Goal: Navigation & Orientation: Find specific page/section

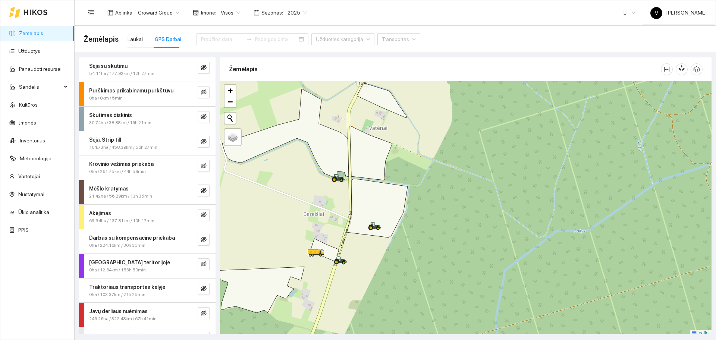
scroll to position [2, 0]
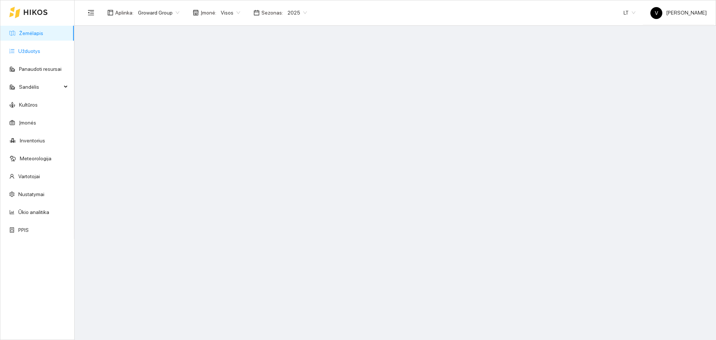
click at [31, 50] on link "Užduotys" at bounding box center [29, 51] width 22 height 6
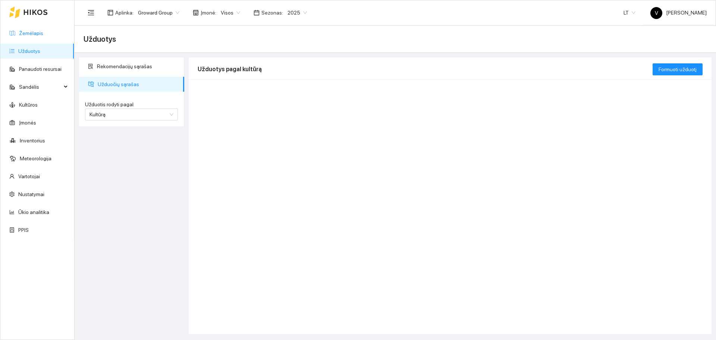
click at [40, 33] on link "Žemėlapis" at bounding box center [31, 33] width 24 height 6
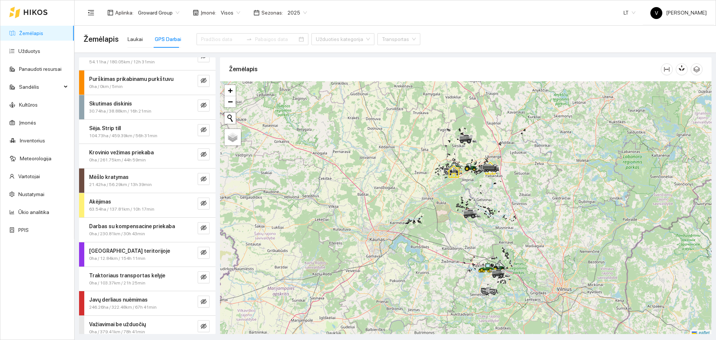
scroll to position [18, 0]
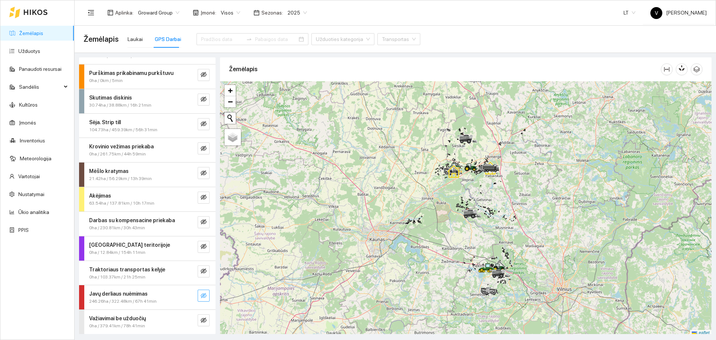
click at [201, 296] on icon "eye-invisible" at bounding box center [204, 295] width 6 height 5
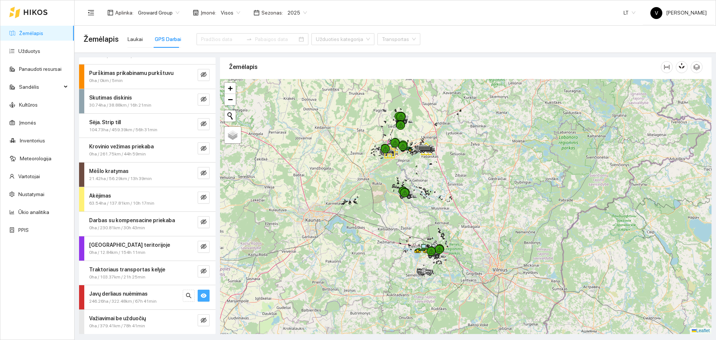
drag, startPoint x: 449, startPoint y: 283, endPoint x: 391, endPoint y: 276, distance: 57.9
click at [391, 276] on div at bounding box center [465, 206] width 491 height 255
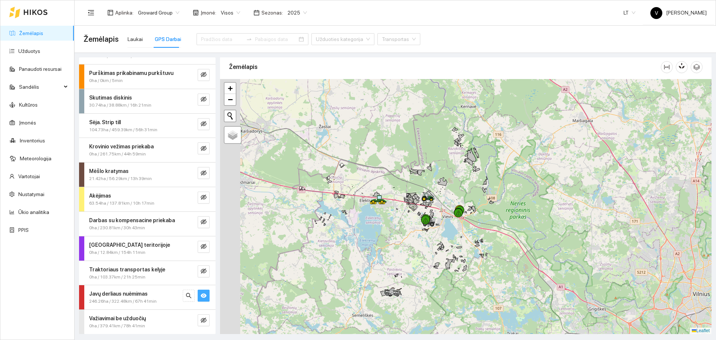
drag, startPoint x: 375, startPoint y: 241, endPoint x: 422, endPoint y: 235, distance: 47.4
click at [416, 239] on div at bounding box center [465, 206] width 491 height 255
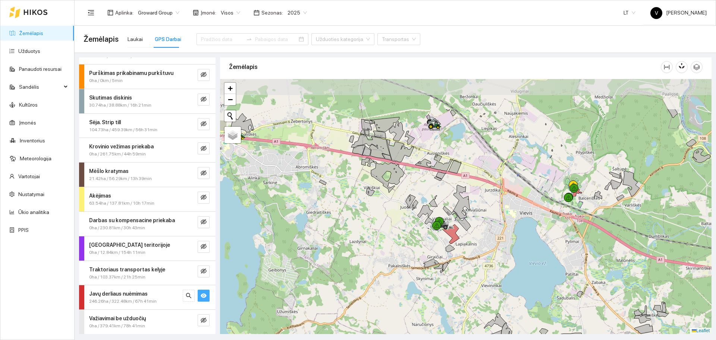
drag, startPoint x: 465, startPoint y: 174, endPoint x: 466, endPoint y: 227, distance: 53.0
click at [463, 230] on div at bounding box center [465, 206] width 491 height 255
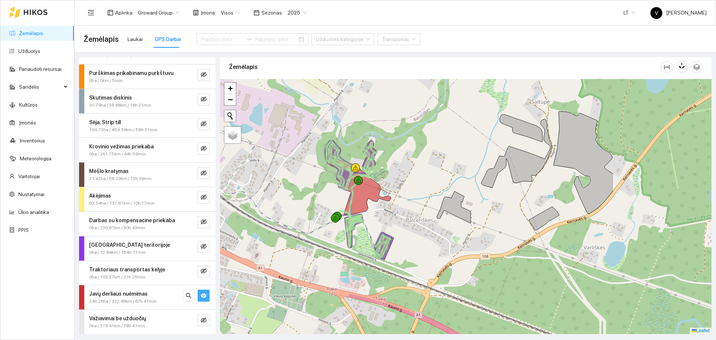
drag, startPoint x: 598, startPoint y: 196, endPoint x: 449, endPoint y: 203, distance: 149.7
click at [449, 203] on icon at bounding box center [454, 207] width 34 height 32
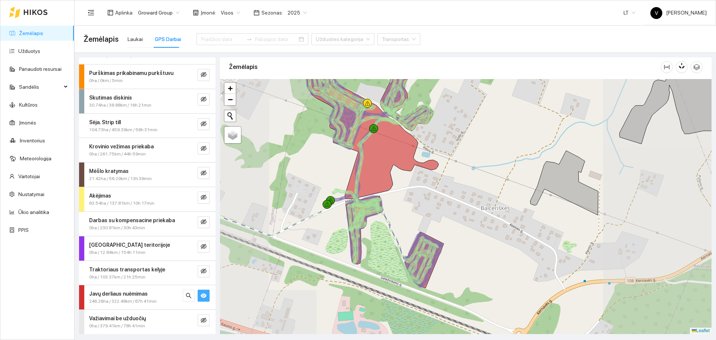
drag, startPoint x: 481, startPoint y: 245, endPoint x: 479, endPoint y: 231, distance: 14.2
click at [479, 231] on div at bounding box center [465, 206] width 491 height 255
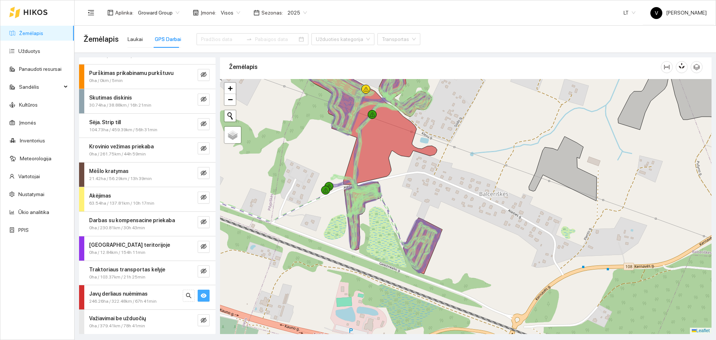
drag, startPoint x: 437, startPoint y: 166, endPoint x: 438, endPoint y: 221, distance: 55.6
click at [438, 221] on div at bounding box center [465, 206] width 491 height 255
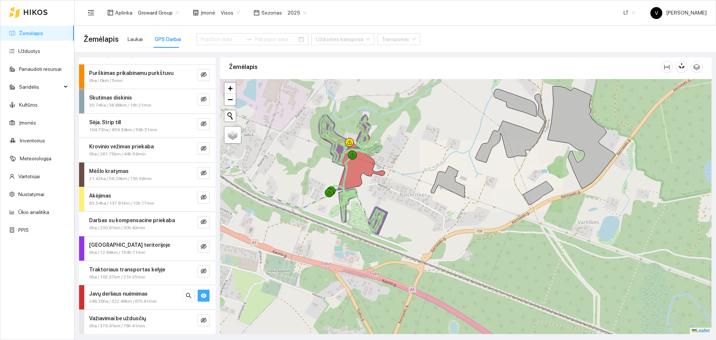
drag, startPoint x: 380, startPoint y: 234, endPoint x: 383, endPoint y: 206, distance: 28.2
click at [397, 206] on div at bounding box center [465, 206] width 491 height 255
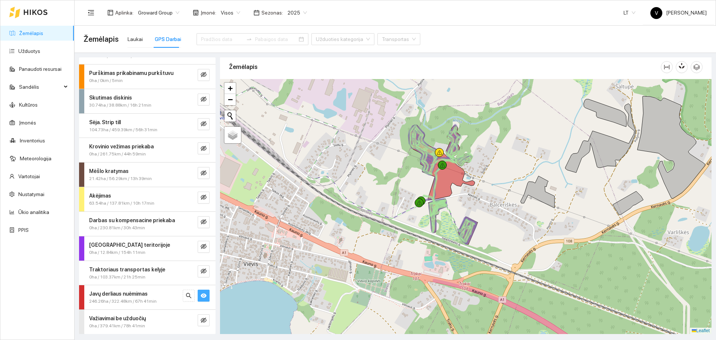
click at [477, 232] on div at bounding box center [465, 206] width 491 height 255
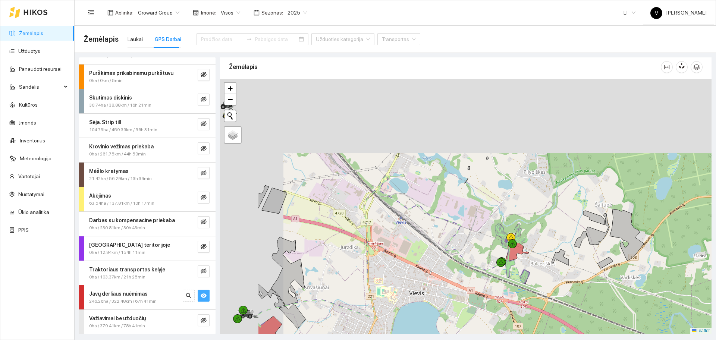
drag, startPoint x: 396, startPoint y: 152, endPoint x: 510, endPoint y: 248, distance: 148.2
click at [510, 248] on div at bounding box center [465, 206] width 491 height 255
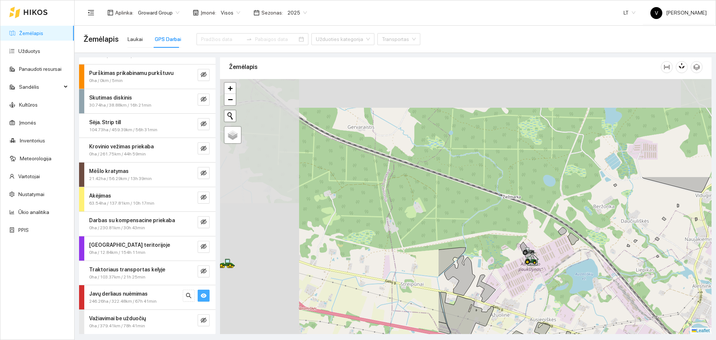
drag, startPoint x: 373, startPoint y: 178, endPoint x: 646, endPoint y: 308, distance: 302.4
click at [646, 308] on div at bounding box center [465, 206] width 491 height 255
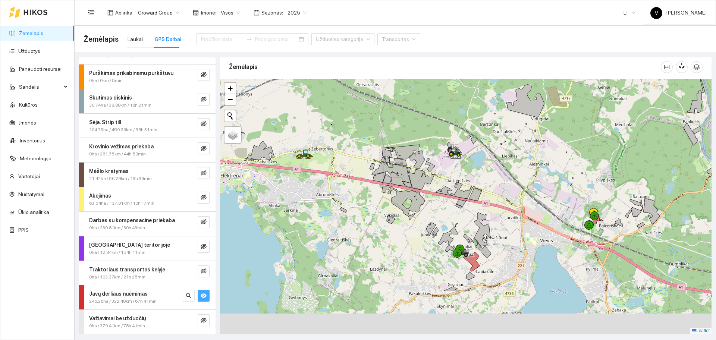
drag, startPoint x: 421, startPoint y: 188, endPoint x: 385, endPoint y: 94, distance: 100.7
click at [382, 94] on div at bounding box center [465, 206] width 491 height 255
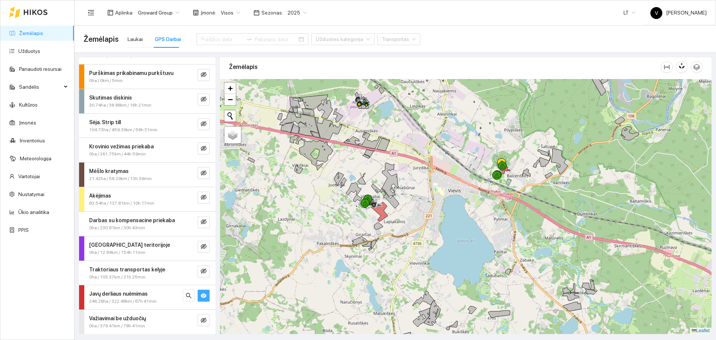
drag, startPoint x: 613, startPoint y: 243, endPoint x: 529, endPoint y: 213, distance: 89.0
click at [535, 217] on div at bounding box center [465, 206] width 491 height 255
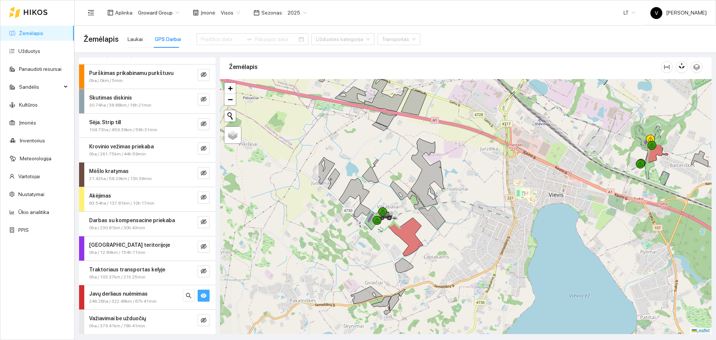
drag, startPoint x: 393, startPoint y: 147, endPoint x: 541, endPoint y: 163, distance: 148.8
click at [541, 163] on div at bounding box center [465, 206] width 491 height 255
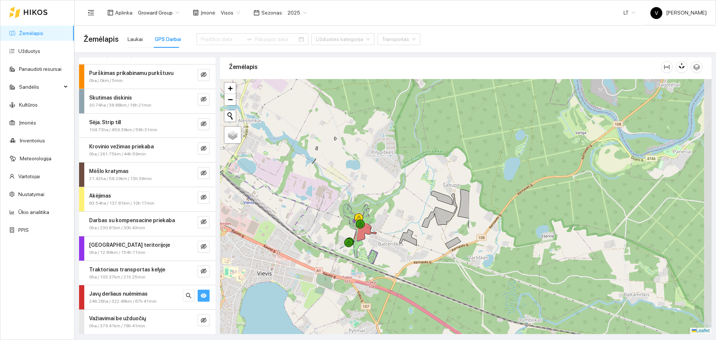
drag, startPoint x: 662, startPoint y: 158, endPoint x: 369, endPoint y: 238, distance: 303.6
click at [370, 238] on div at bounding box center [465, 206] width 491 height 255
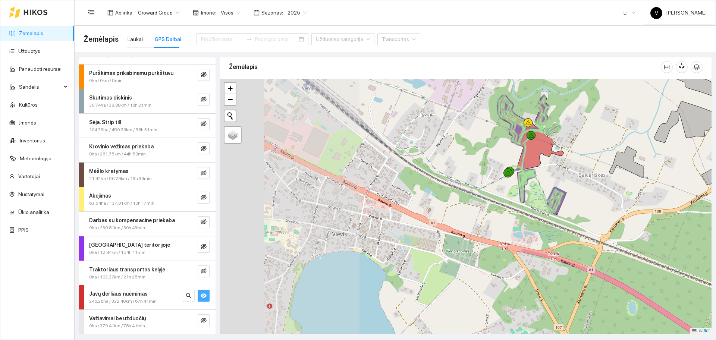
drag, startPoint x: 409, startPoint y: 236, endPoint x: 568, endPoint y: 167, distance: 173.5
click at [568, 167] on div at bounding box center [465, 206] width 491 height 255
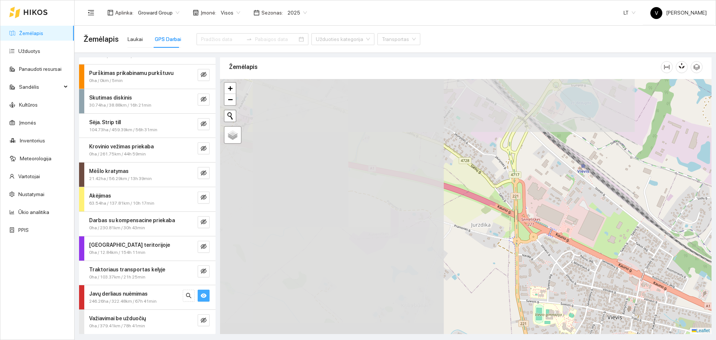
drag, startPoint x: 402, startPoint y: 214, endPoint x: 682, endPoint y: 306, distance: 294.9
click at [682, 306] on div at bounding box center [465, 206] width 491 height 255
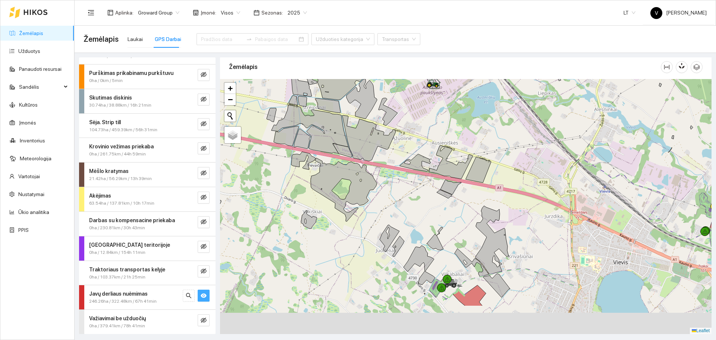
drag, startPoint x: 612, startPoint y: 271, endPoint x: 581, endPoint y: 219, distance: 60.4
click at [581, 220] on div at bounding box center [465, 206] width 491 height 255
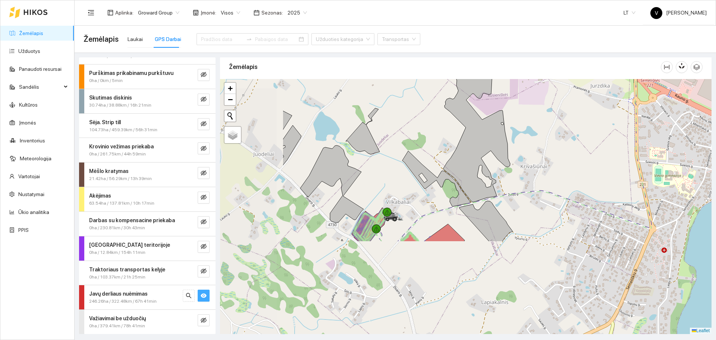
drag, startPoint x: 542, startPoint y: 243, endPoint x: 648, endPoint y: 139, distance: 148.2
click at [648, 139] on div at bounding box center [465, 206] width 491 height 255
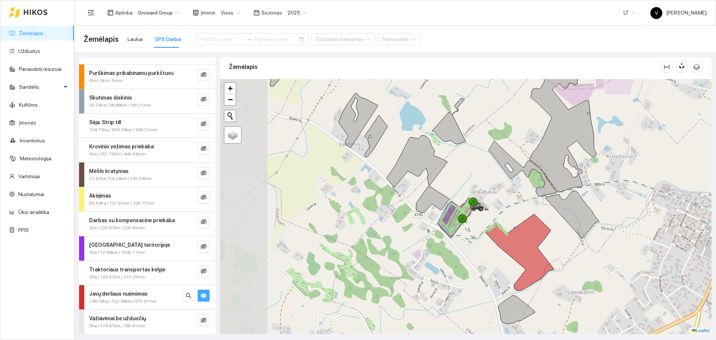
drag, startPoint x: 526, startPoint y: 229, endPoint x: 587, endPoint y: 227, distance: 61.2
click at [587, 227] on icon at bounding box center [571, 215] width 53 height 48
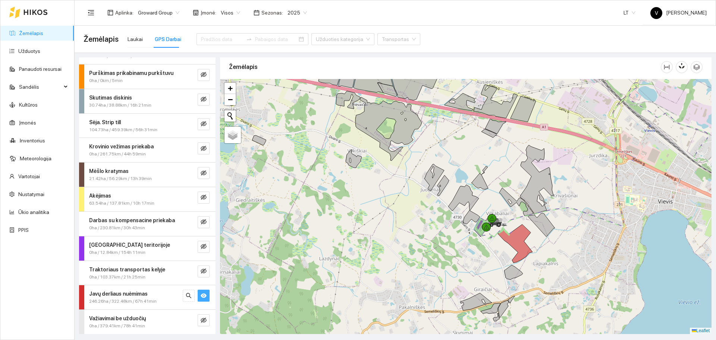
drag, startPoint x: 563, startPoint y: 249, endPoint x: 548, endPoint y: 247, distance: 14.3
click at [548, 247] on div at bounding box center [465, 206] width 491 height 255
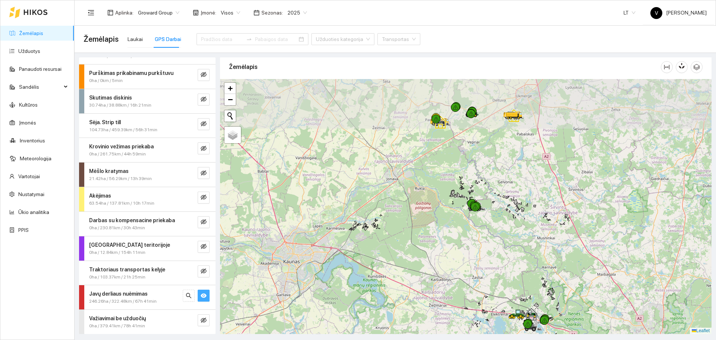
drag, startPoint x: 436, startPoint y: 140, endPoint x: 474, endPoint y: 182, distance: 56.5
click at [464, 251] on div at bounding box center [465, 206] width 491 height 255
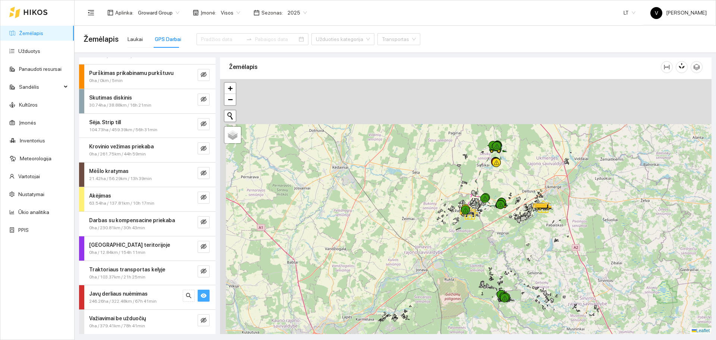
drag, startPoint x: 463, startPoint y: 135, endPoint x: 482, endPoint y: 213, distance: 81.1
click at [482, 212] on icon at bounding box center [481, 211] width 2 height 2
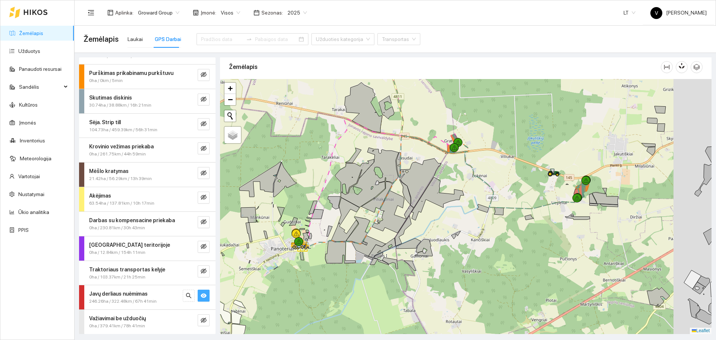
drag, startPoint x: 600, startPoint y: 215, endPoint x: 547, endPoint y: 218, distance: 52.7
click at [548, 218] on div at bounding box center [465, 206] width 491 height 255
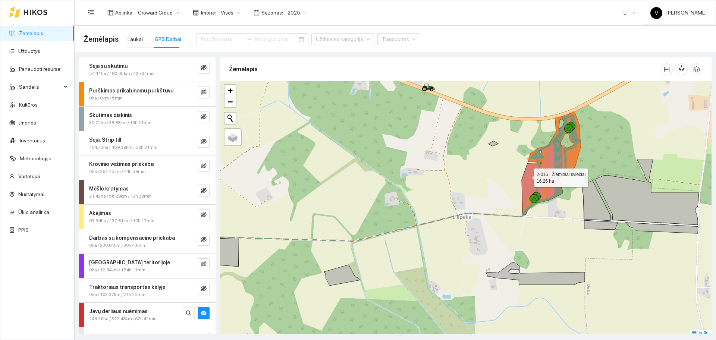
scroll to position [2, 0]
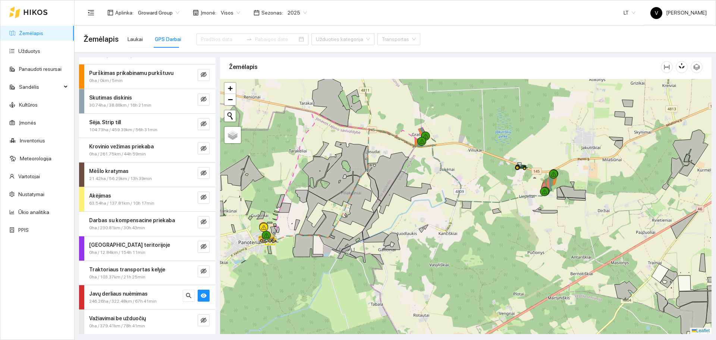
drag, startPoint x: 441, startPoint y: 145, endPoint x: 466, endPoint y: 163, distance: 31.8
click at [466, 163] on div at bounding box center [465, 206] width 491 height 255
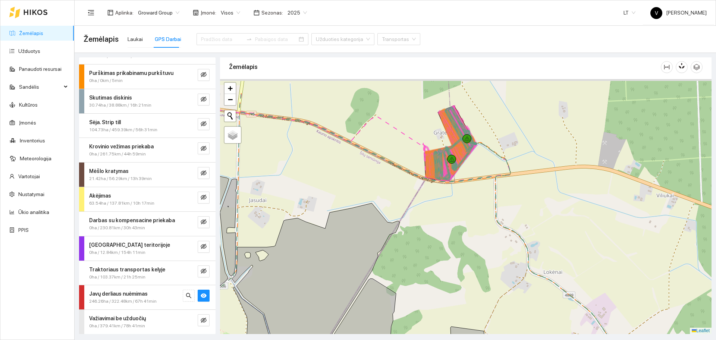
drag, startPoint x: 468, startPoint y: 151, endPoint x: 487, endPoint y: 183, distance: 37.6
click at [487, 183] on div at bounding box center [465, 206] width 491 height 255
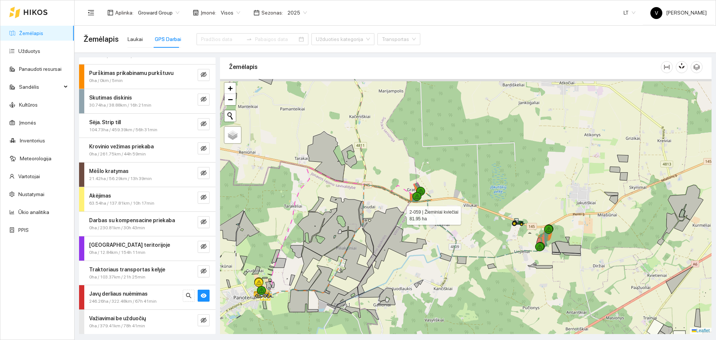
drag, startPoint x: 380, startPoint y: 208, endPoint x: 403, endPoint y: 213, distance: 24.2
click at [403, 213] on icon at bounding box center [383, 231] width 42 height 49
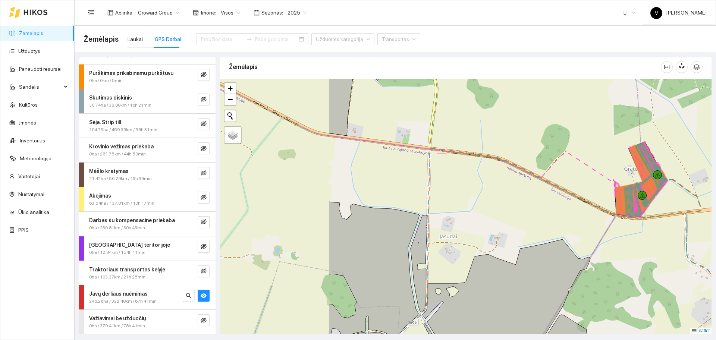
drag, startPoint x: 366, startPoint y: 192, endPoint x: 524, endPoint y: 208, distance: 158.9
click at [524, 208] on div at bounding box center [465, 206] width 491 height 255
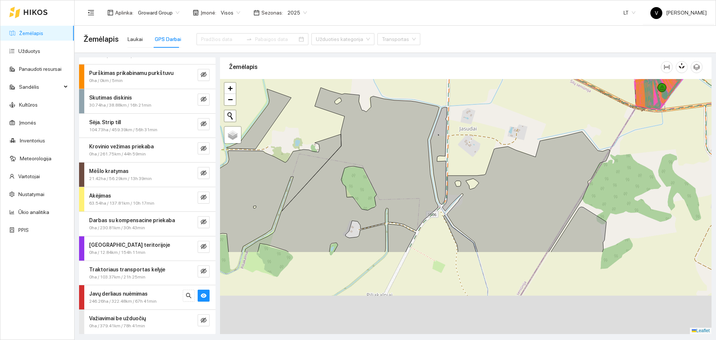
drag, startPoint x: 469, startPoint y: 232, endPoint x: 491, endPoint y: 114, distance: 119.1
click at [490, 117] on div at bounding box center [465, 206] width 491 height 255
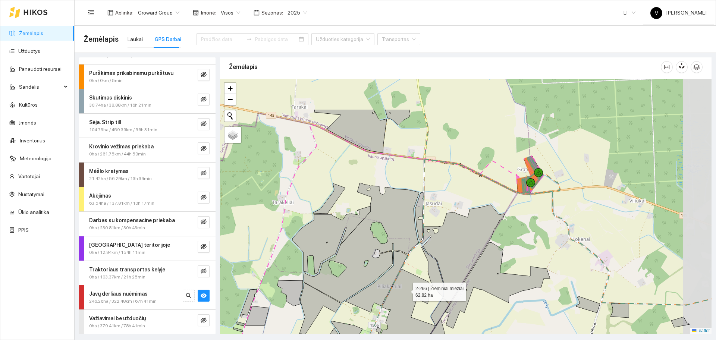
drag, startPoint x: 445, startPoint y: 230, endPoint x: 406, endPoint y: 290, distance: 71.1
click at [406, 290] on icon at bounding box center [400, 311] width 69 height 85
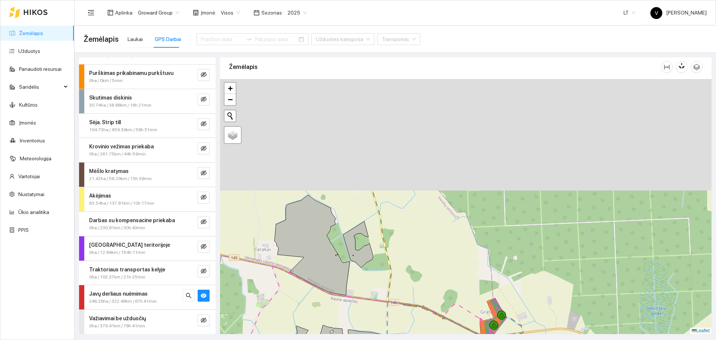
drag, startPoint x: 455, startPoint y: 152, endPoint x: 416, endPoint y: 316, distance: 168.6
click at [416, 315] on div at bounding box center [465, 206] width 491 height 255
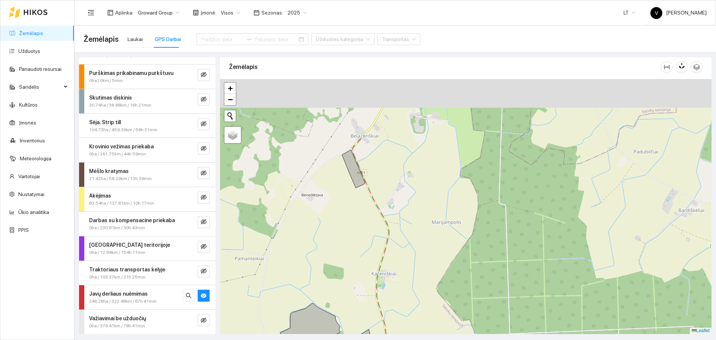
drag, startPoint x: 397, startPoint y: 239, endPoint x: 406, endPoint y: 284, distance: 46.1
click at [405, 287] on div at bounding box center [465, 206] width 491 height 255
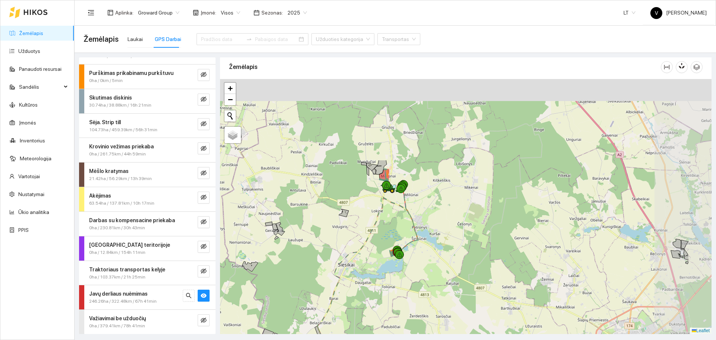
drag, startPoint x: 409, startPoint y: 206, endPoint x: 365, endPoint y: 281, distance: 87.0
click at [365, 281] on div at bounding box center [465, 206] width 491 height 255
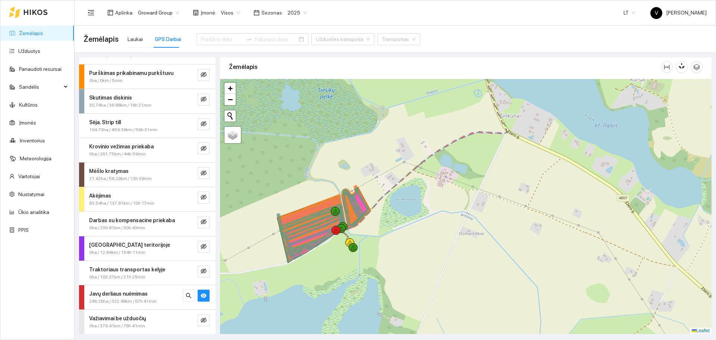
click at [425, 230] on div at bounding box center [465, 206] width 491 height 255
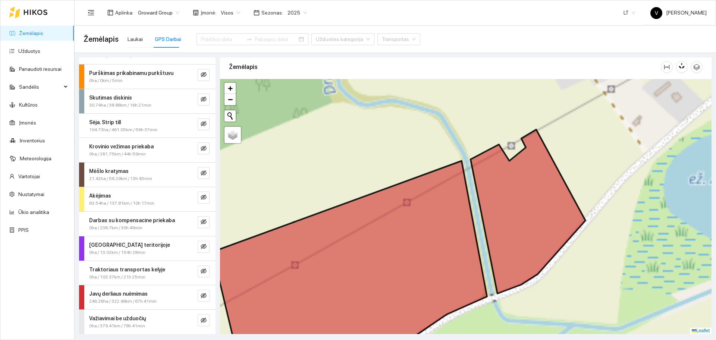
drag, startPoint x: 491, startPoint y: 217, endPoint x: 516, endPoint y: 208, distance: 26.3
click at [516, 208] on div at bounding box center [465, 206] width 491 height 255
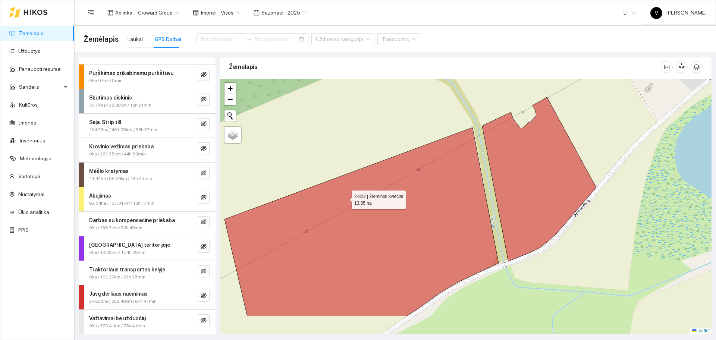
drag, startPoint x: 330, startPoint y: 213, endPoint x: 187, endPoint y: 218, distance: 143.3
click at [343, 194] on icon at bounding box center [361, 222] width 274 height 189
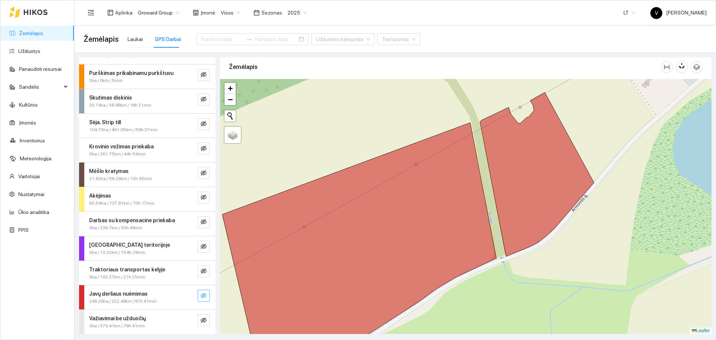
click at [201, 296] on icon "eye-invisible" at bounding box center [204, 296] width 6 height 6
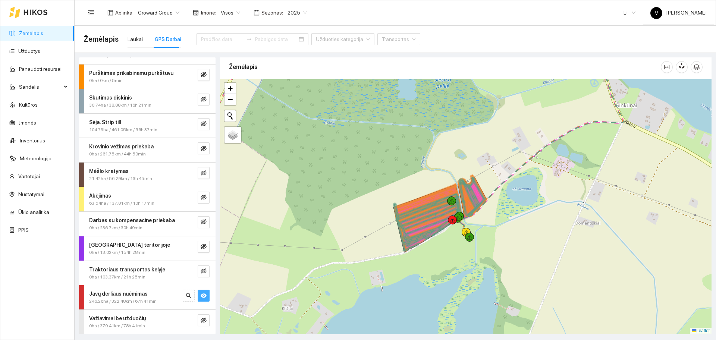
drag, startPoint x: 570, startPoint y: 155, endPoint x: 449, endPoint y: 280, distance: 174.0
click at [449, 280] on div at bounding box center [465, 206] width 491 height 255
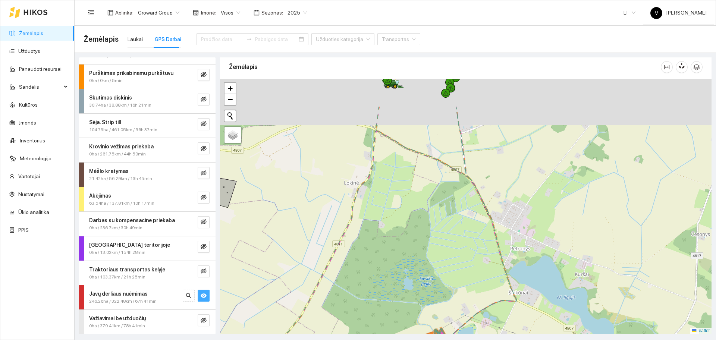
drag, startPoint x: 454, startPoint y: 150, endPoint x: 487, endPoint y: 253, distance: 107.8
click at [487, 252] on div at bounding box center [465, 206] width 491 height 255
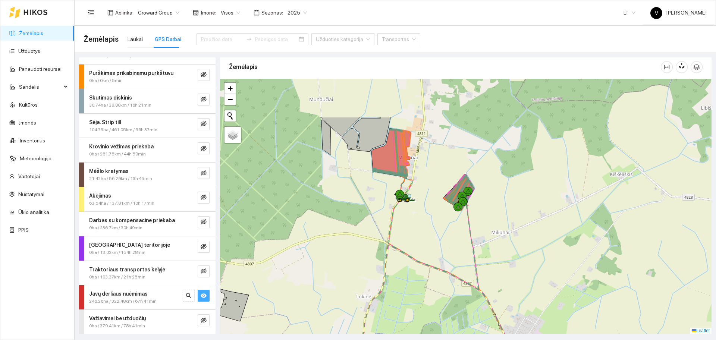
drag, startPoint x: 445, startPoint y: 180, endPoint x: 452, endPoint y: 273, distance: 93.1
click at [452, 272] on div at bounding box center [465, 206] width 491 height 255
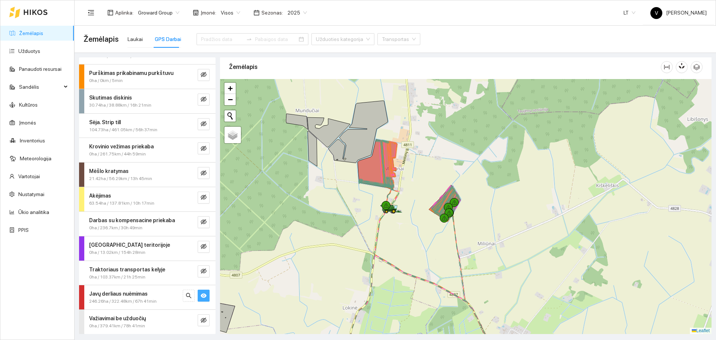
drag, startPoint x: 421, startPoint y: 180, endPoint x: 430, endPoint y: 192, distance: 15.4
click at [430, 192] on div at bounding box center [465, 206] width 491 height 255
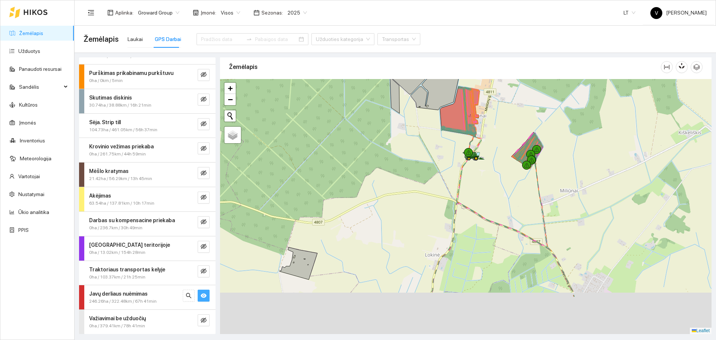
drag, startPoint x: 427, startPoint y: 212, endPoint x: 513, endPoint y: 145, distance: 109.5
click at [513, 145] on div at bounding box center [465, 206] width 491 height 255
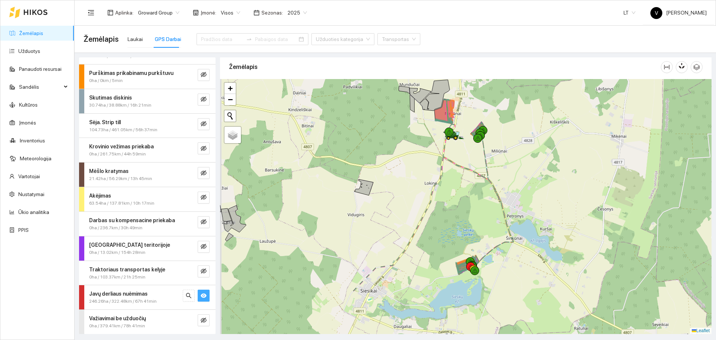
drag, startPoint x: 366, startPoint y: 261, endPoint x: 422, endPoint y: 182, distance: 96.8
click at [422, 182] on div at bounding box center [465, 206] width 491 height 255
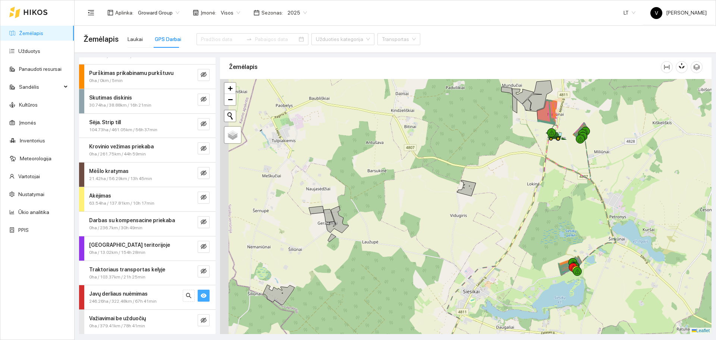
drag, startPoint x: 358, startPoint y: 215, endPoint x: 382, endPoint y: 225, distance: 25.8
click at [382, 225] on div at bounding box center [465, 206] width 491 height 255
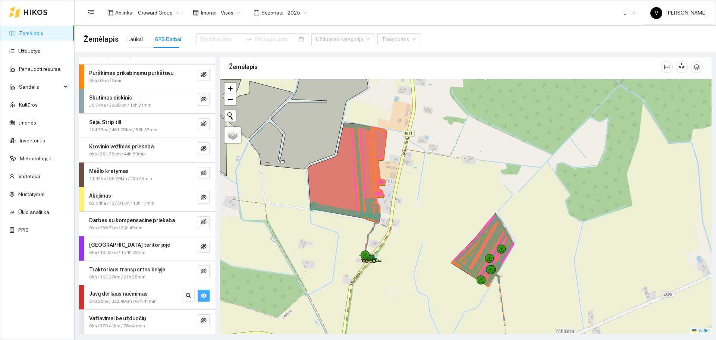
drag, startPoint x: 461, startPoint y: 257, endPoint x: 466, endPoint y: 223, distance: 34.0
click at [466, 223] on div at bounding box center [465, 206] width 491 height 255
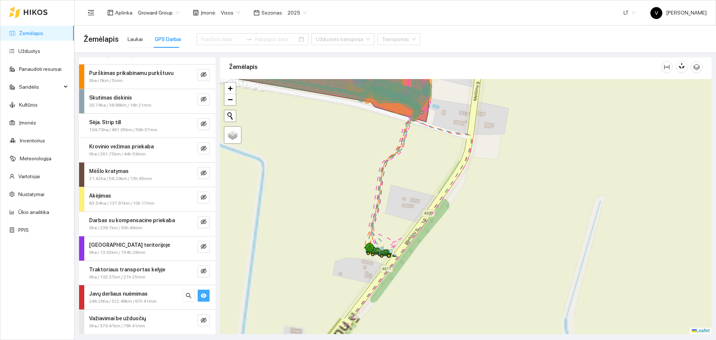
drag, startPoint x: 386, startPoint y: 265, endPoint x: 478, endPoint y: 213, distance: 106.5
click at [478, 213] on div at bounding box center [465, 206] width 491 height 255
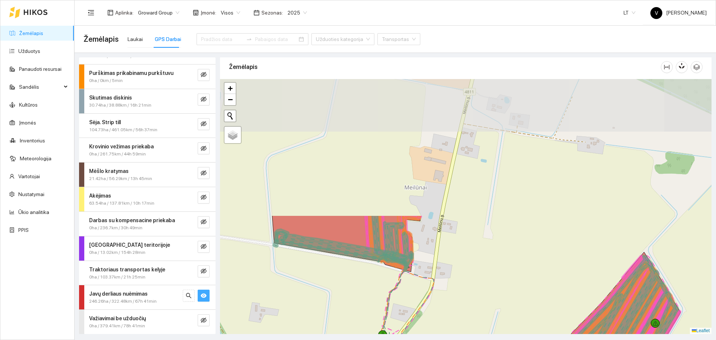
drag, startPoint x: 545, startPoint y: 129, endPoint x: 501, endPoint y: 285, distance: 162.7
click at [501, 285] on div at bounding box center [465, 206] width 491 height 255
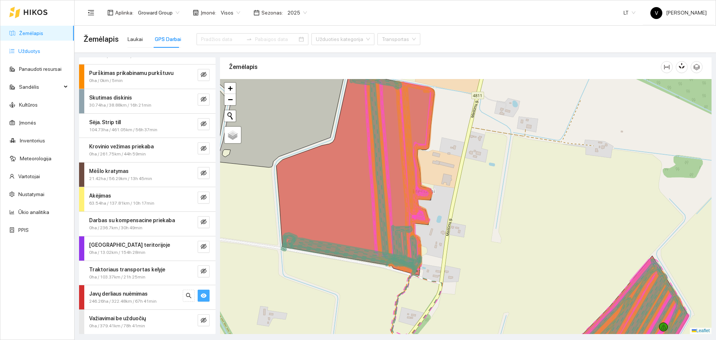
click at [40, 51] on link "Užduotys" at bounding box center [29, 51] width 22 height 6
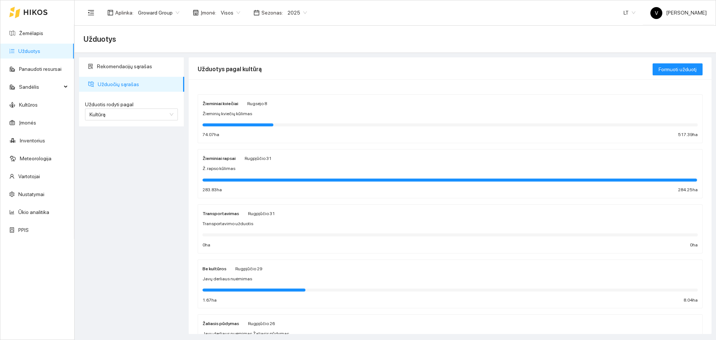
click at [224, 107] on div "Žieminiai kviečiai Rugsėjo 8 Žieminių kviečių kūlimas 74.07 ha 517.39 ha" at bounding box center [449, 119] width 495 height 40
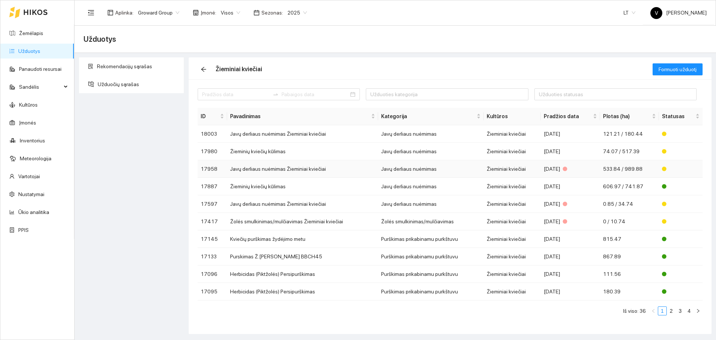
click at [262, 171] on td "Javų derliaus nuėmimas Žieminiai kviečiai" at bounding box center [302, 169] width 151 height 18
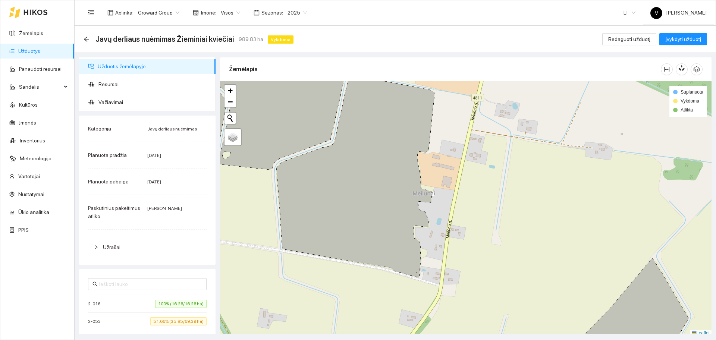
click at [268, 12] on span "Sezonas :" at bounding box center [272, 13] width 22 height 8
click at [235, 11] on span "Visos" at bounding box center [230, 12] width 19 height 11
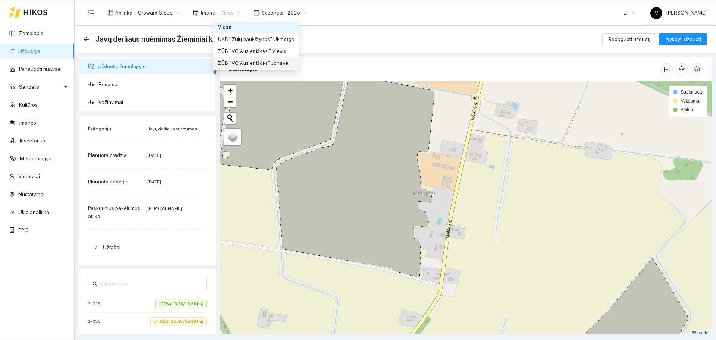
click at [256, 64] on div "ŽŪB "VG Ausieniškės" Jonava" at bounding box center [256, 63] width 76 height 8
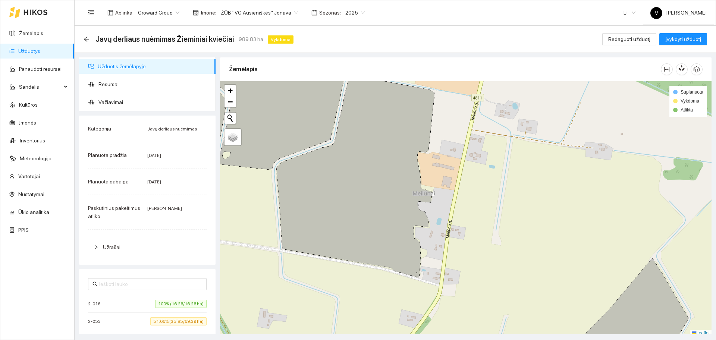
click at [40, 48] on link "Užduotys" at bounding box center [29, 51] width 22 height 6
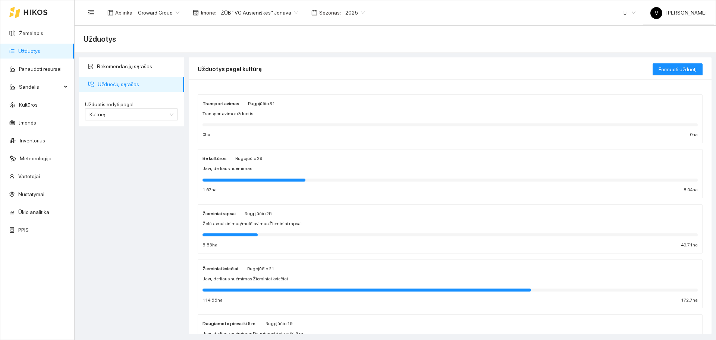
click at [225, 271] on strong "Žieminiai kviečiai" at bounding box center [220, 268] width 36 height 5
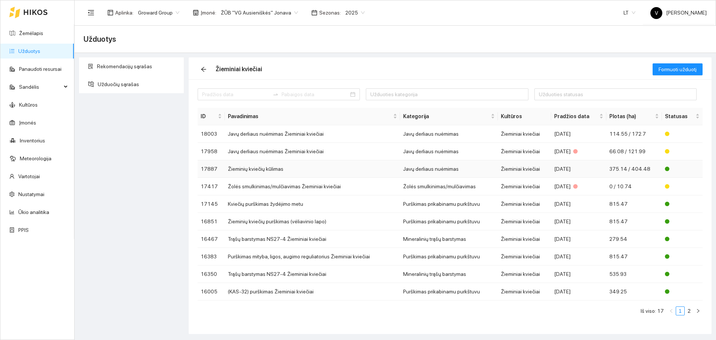
click at [276, 169] on td "Žieminių kviečių kūlimas" at bounding box center [312, 169] width 175 height 18
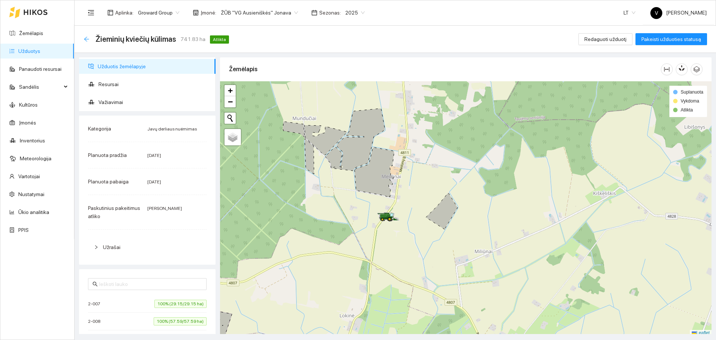
click at [85, 37] on icon "arrow-left" at bounding box center [87, 39] width 6 height 6
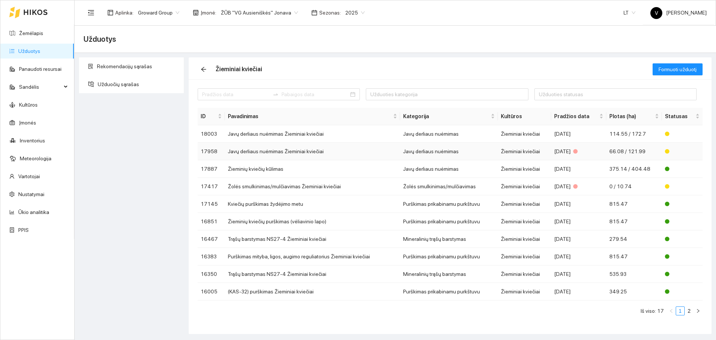
click at [278, 155] on td "Javų derliaus nuėmimas Žieminiai kviečiai" at bounding box center [312, 152] width 175 height 18
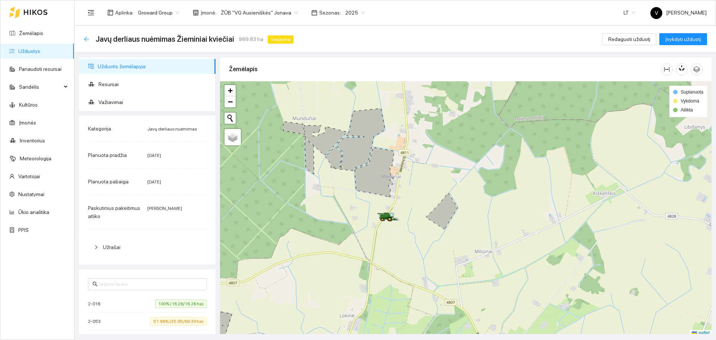
click at [87, 42] on icon "arrow-left" at bounding box center [87, 39] width 6 height 6
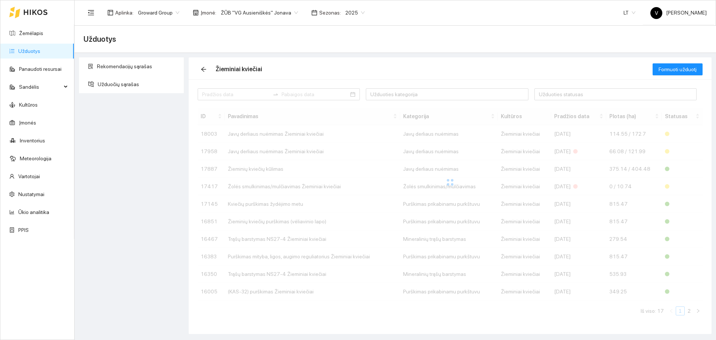
click at [304, 133] on div at bounding box center [450, 182] width 505 height 149
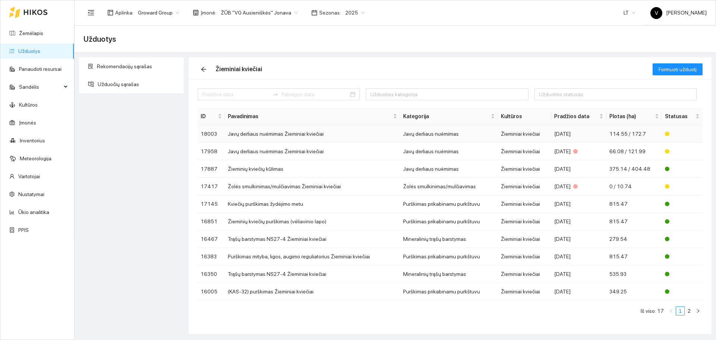
click at [304, 133] on td "Javų derliaus nuėmimas Žieminiai kviečiai" at bounding box center [312, 134] width 175 height 18
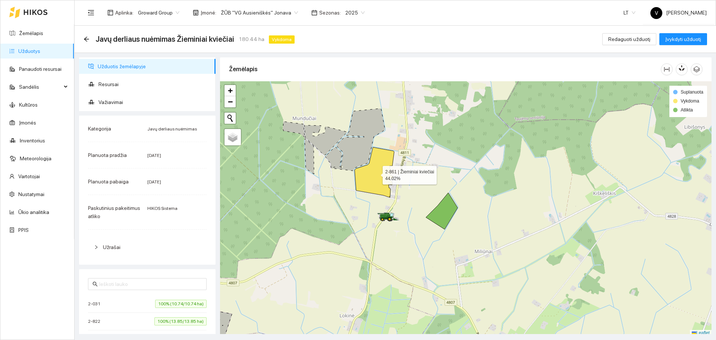
scroll to position [2, 0]
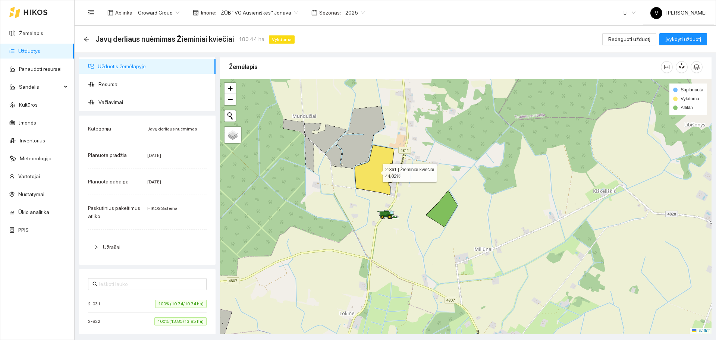
click at [372, 180] on icon at bounding box center [375, 170] width 40 height 50
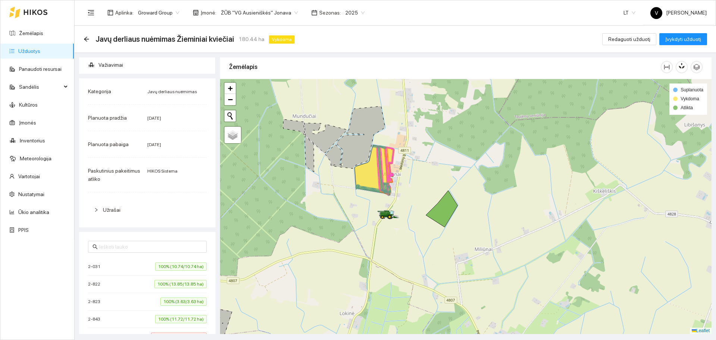
scroll to position [93, 0]
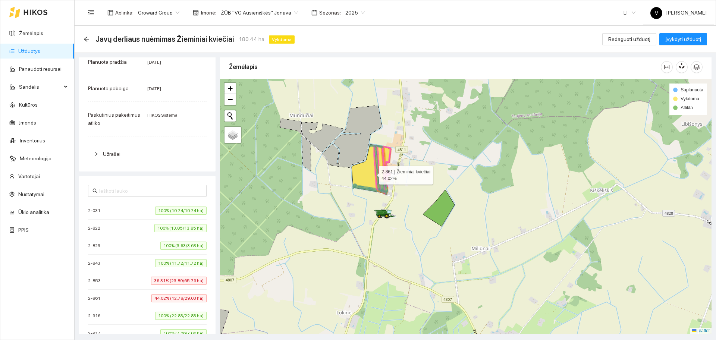
click at [372, 173] on icon at bounding box center [372, 169] width 40 height 50
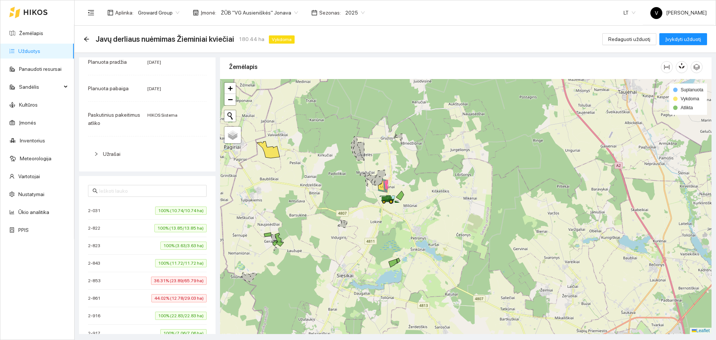
click at [264, 8] on span "ŽŪB "VG Ausieniškės" Jonava" at bounding box center [259, 12] width 77 height 11
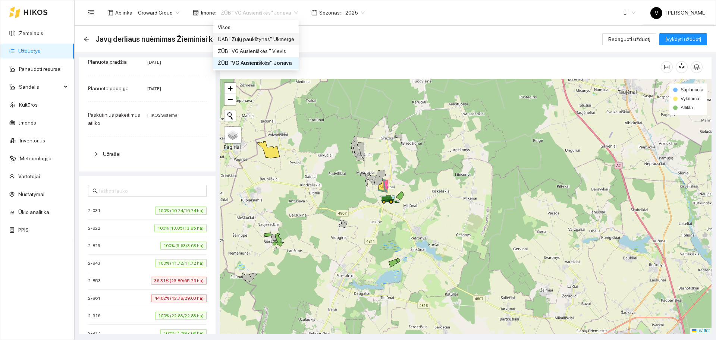
click at [280, 39] on div "UAB "Zujų paukštynas" Ukmerge" at bounding box center [256, 39] width 76 height 8
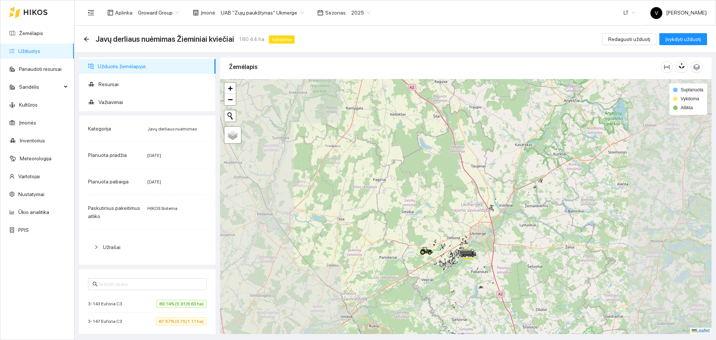
drag, startPoint x: 473, startPoint y: 259, endPoint x: 462, endPoint y: 210, distance: 50.8
click at [462, 210] on div at bounding box center [465, 206] width 491 height 255
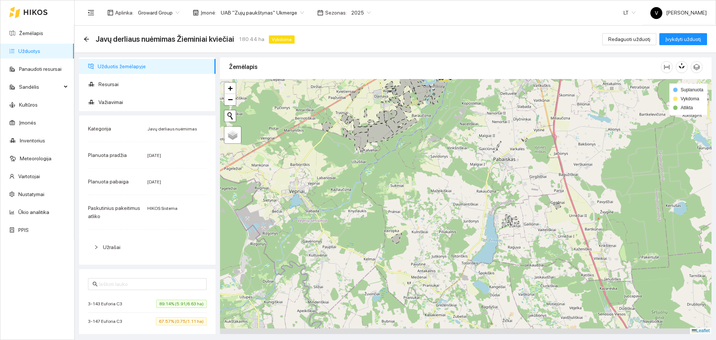
drag, startPoint x: 450, startPoint y: 265, endPoint x: 435, endPoint y: 180, distance: 86.3
click at [435, 182] on div at bounding box center [465, 206] width 491 height 255
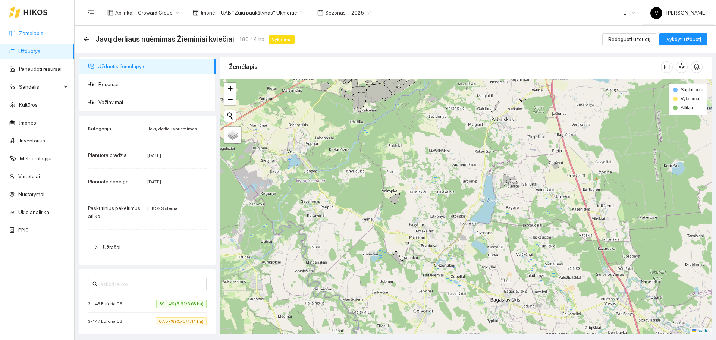
click at [35, 30] on link "Žemėlapis" at bounding box center [31, 33] width 24 height 6
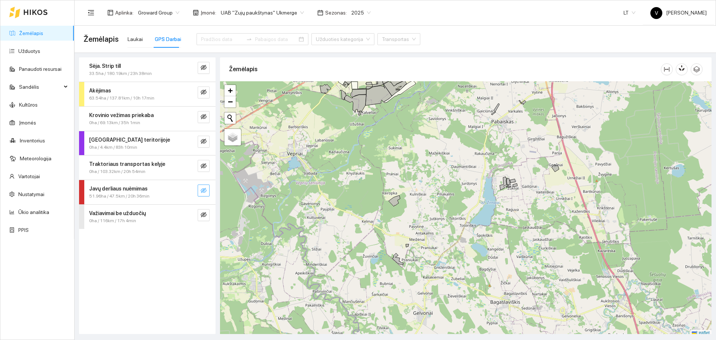
click at [209, 189] on button "button" at bounding box center [204, 191] width 12 height 12
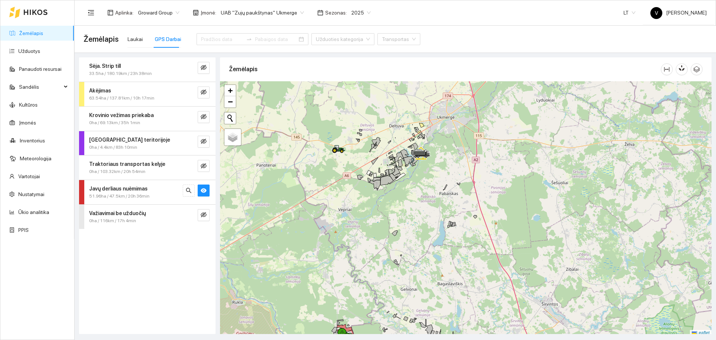
scroll to position [2, 0]
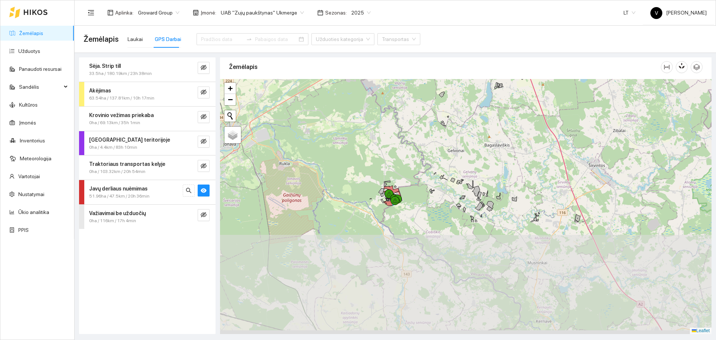
drag, startPoint x: 422, startPoint y: 265, endPoint x: 418, endPoint y: 194, distance: 70.6
click at [469, 128] on div at bounding box center [465, 206] width 491 height 255
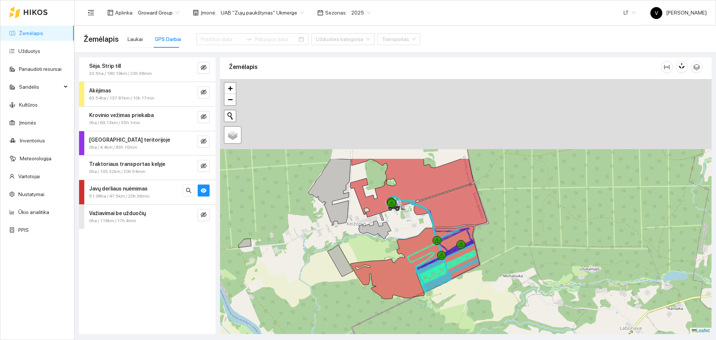
drag, startPoint x: 495, startPoint y: 139, endPoint x: 397, endPoint y: 189, distance: 110.6
click at [549, 251] on div at bounding box center [465, 206] width 491 height 255
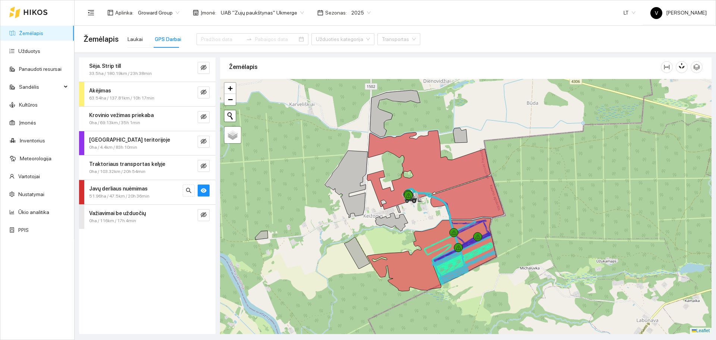
drag, startPoint x: 556, startPoint y: 235, endPoint x: 563, endPoint y: 217, distance: 19.9
click at [563, 217] on div at bounding box center [465, 206] width 491 height 255
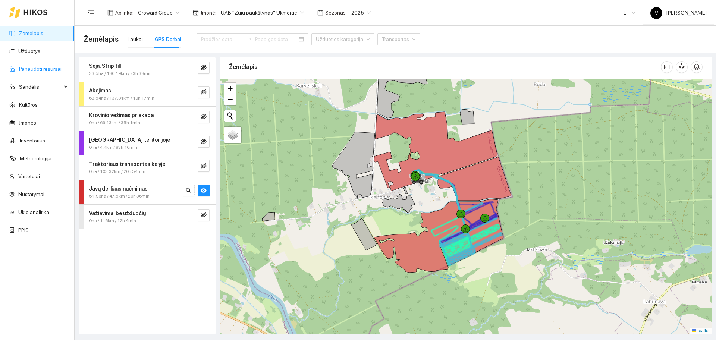
click at [35, 66] on link "Panaudoti resursai" at bounding box center [40, 69] width 43 height 6
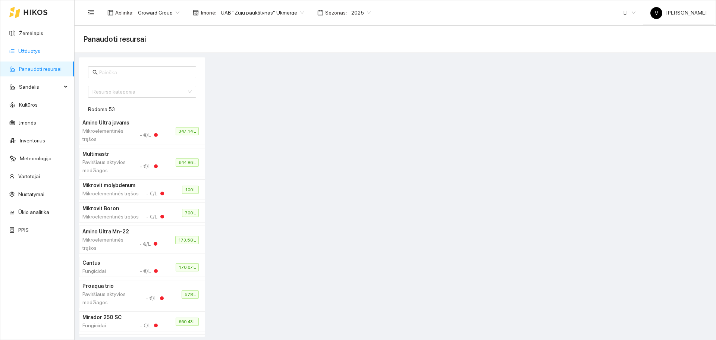
click at [29, 54] on link "Užduotys" at bounding box center [29, 51] width 22 height 6
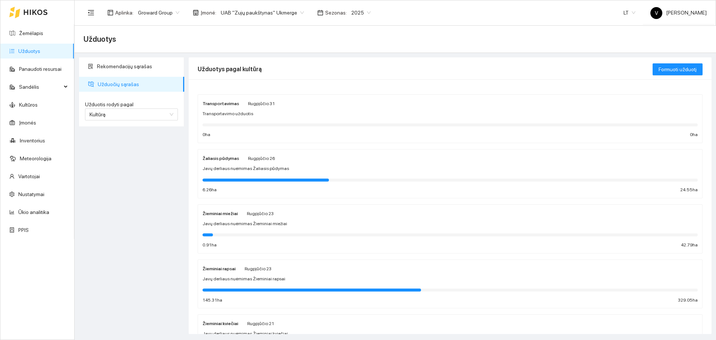
click at [223, 271] on strong "Žieminiai rapsai" at bounding box center [218, 268] width 33 height 5
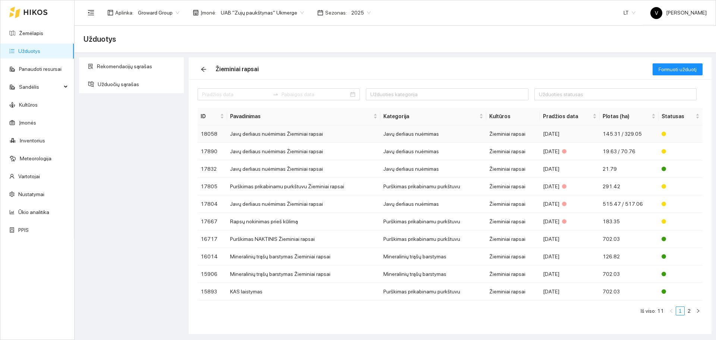
click at [269, 132] on td "Javų derliaus nuėmimas Žieminiai rapsai" at bounding box center [303, 134] width 153 height 18
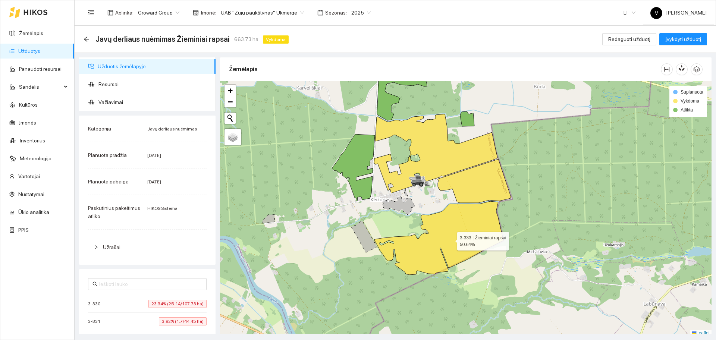
click at [450, 239] on icon at bounding box center [438, 237] width 129 height 73
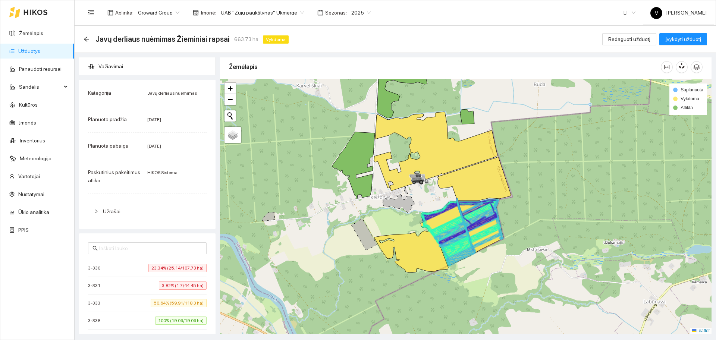
scroll to position [93, 0]
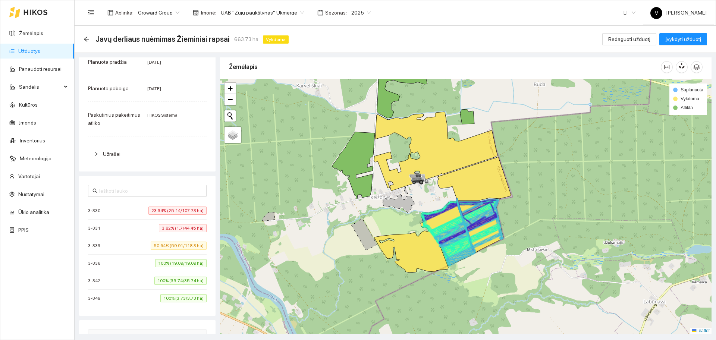
drag, startPoint x: 459, startPoint y: 234, endPoint x: 505, endPoint y: 285, distance: 69.1
click at [505, 285] on div at bounding box center [465, 206] width 491 height 255
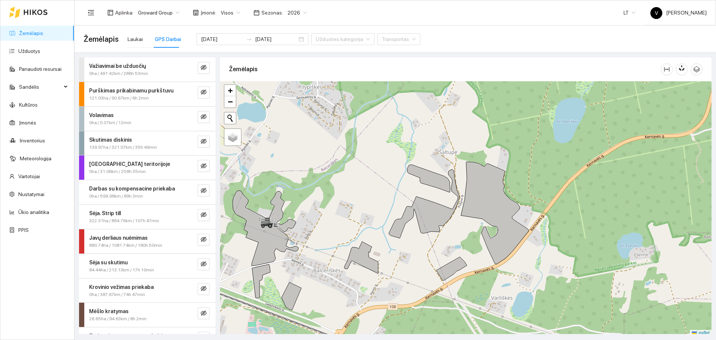
scroll to position [2, 0]
